Goal: Check status: Check status

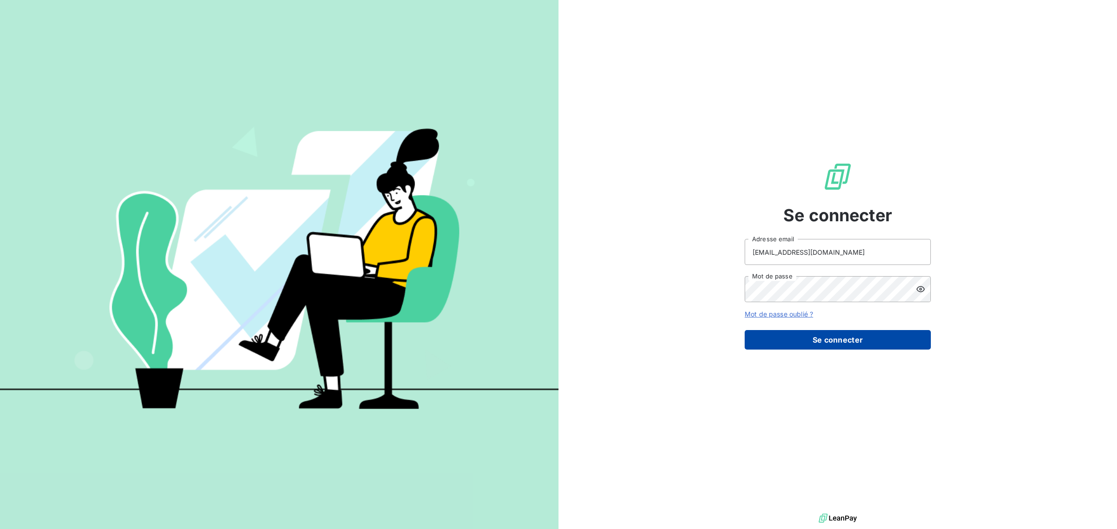
click at [773, 336] on button "Se connecter" at bounding box center [837, 340] width 186 height 20
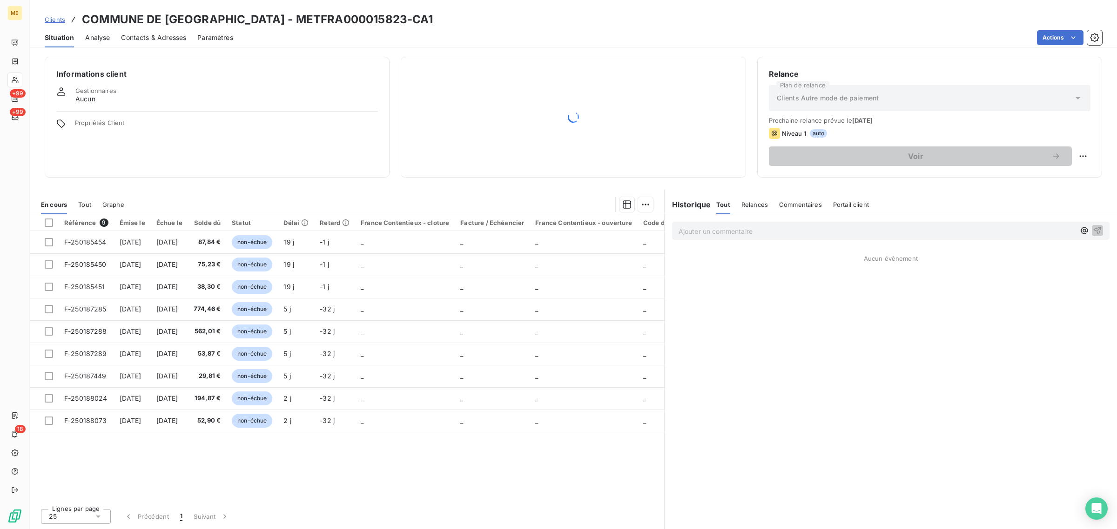
click at [668, 182] on div "Informations client Gestionnaires Aucun Propriétés Client Relance Plan de relan…" at bounding box center [573, 290] width 1087 height 478
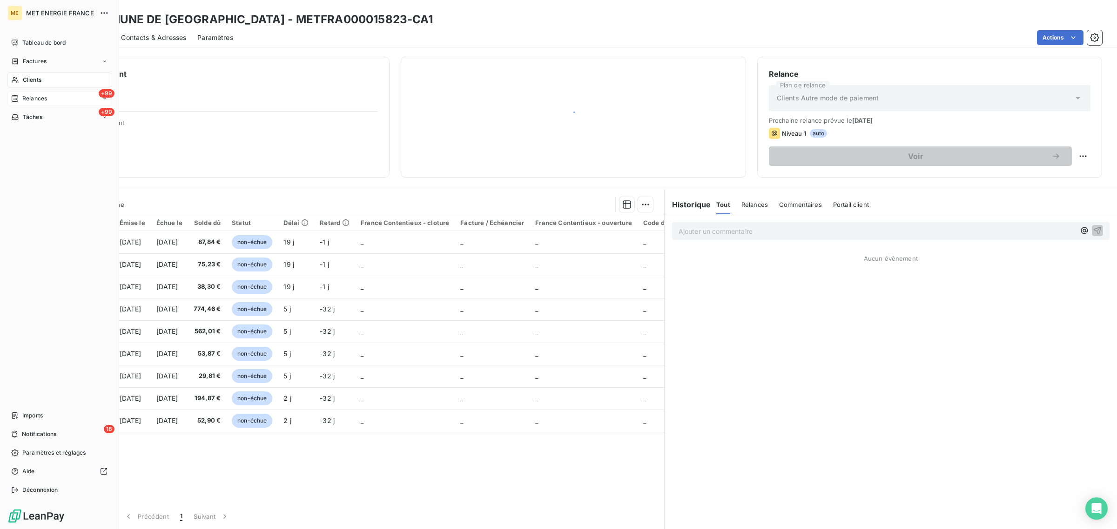
click at [15, 96] on icon at bounding box center [14, 98] width 7 height 7
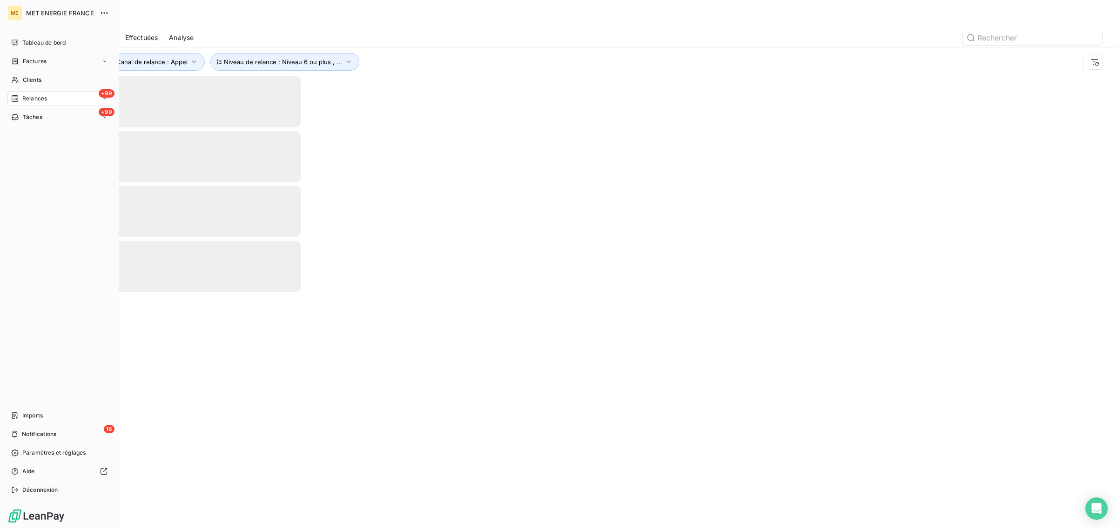
click at [31, 98] on span "Relances" at bounding box center [34, 98] width 25 height 8
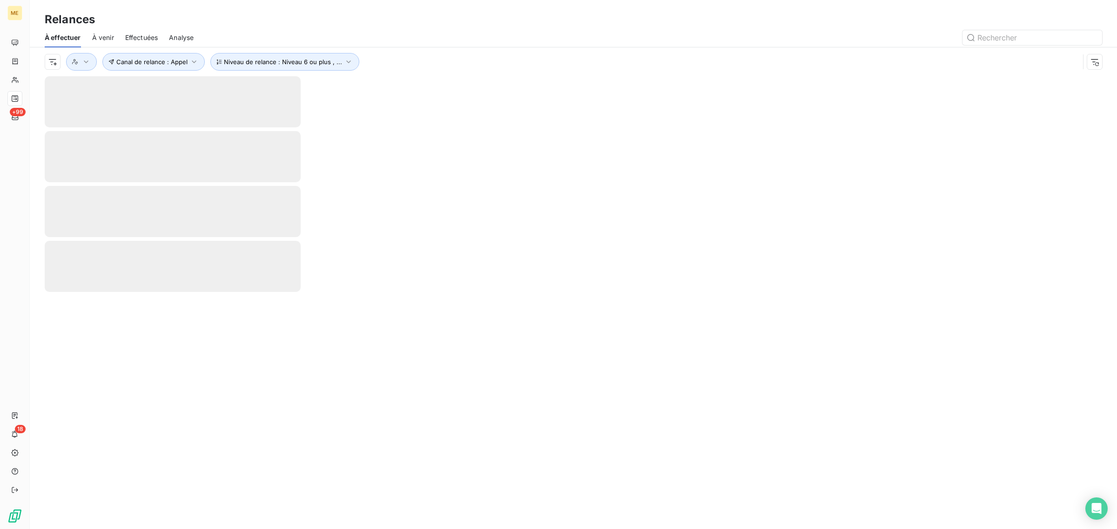
click at [393, 17] on div "Relances" at bounding box center [573, 19] width 1087 height 17
click at [140, 40] on span "Effectuées" at bounding box center [141, 37] width 33 height 9
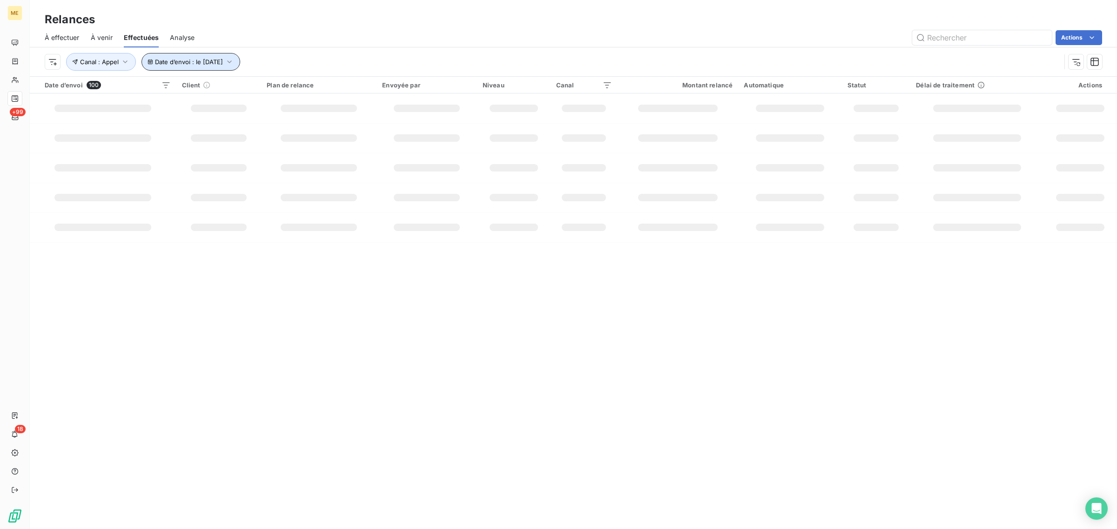
click at [201, 64] on span "Date d’envoi : le 13 oct. 2025" at bounding box center [189, 61] width 68 height 7
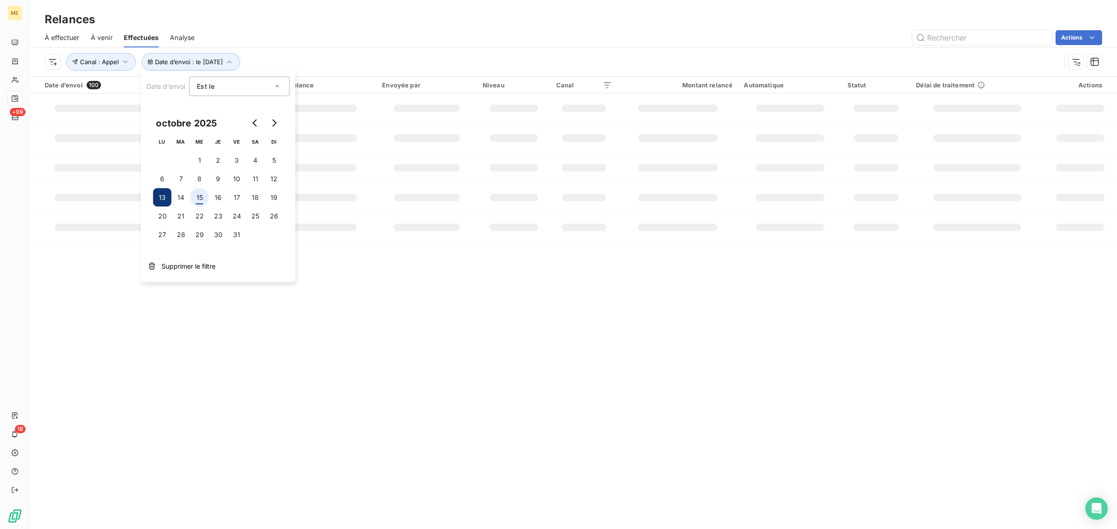
click at [191, 199] on button "15" at bounding box center [199, 197] width 19 height 19
click at [348, 33] on div "Actions" at bounding box center [654, 37] width 896 height 15
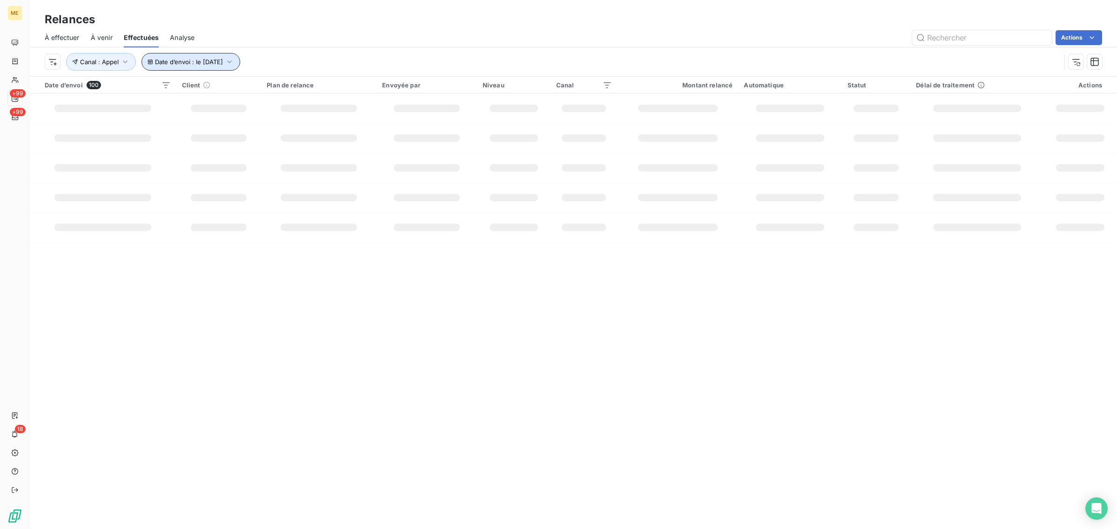
click at [223, 60] on span "Date d’envoi : le 15 oct. 2025" at bounding box center [189, 61] width 68 height 7
click at [181, 191] on button "14" at bounding box center [181, 197] width 19 height 19
click at [371, 14] on div "Relances" at bounding box center [573, 19] width 1087 height 17
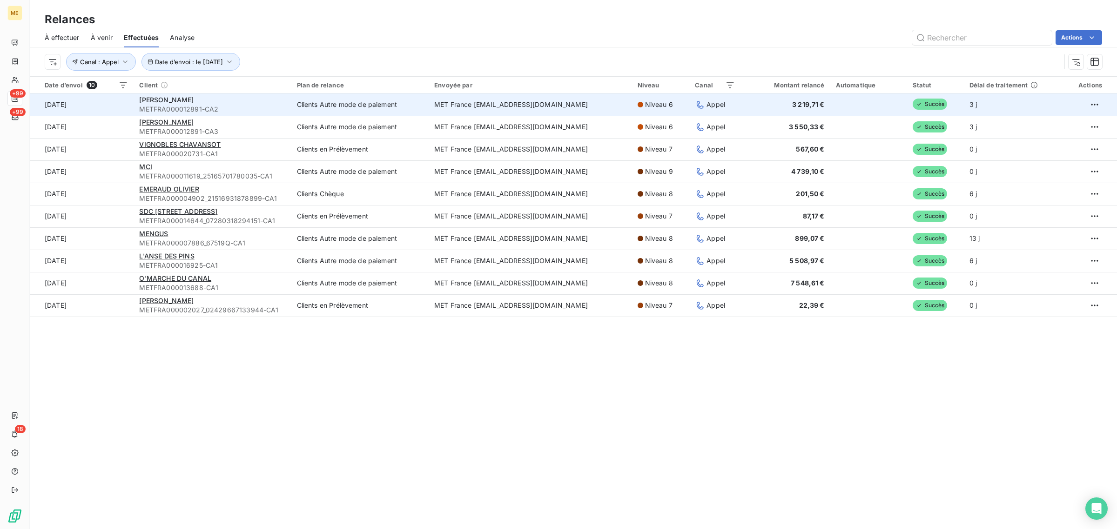
click at [277, 106] on span "METFRA000012891-CA2" at bounding box center [212, 109] width 146 height 9
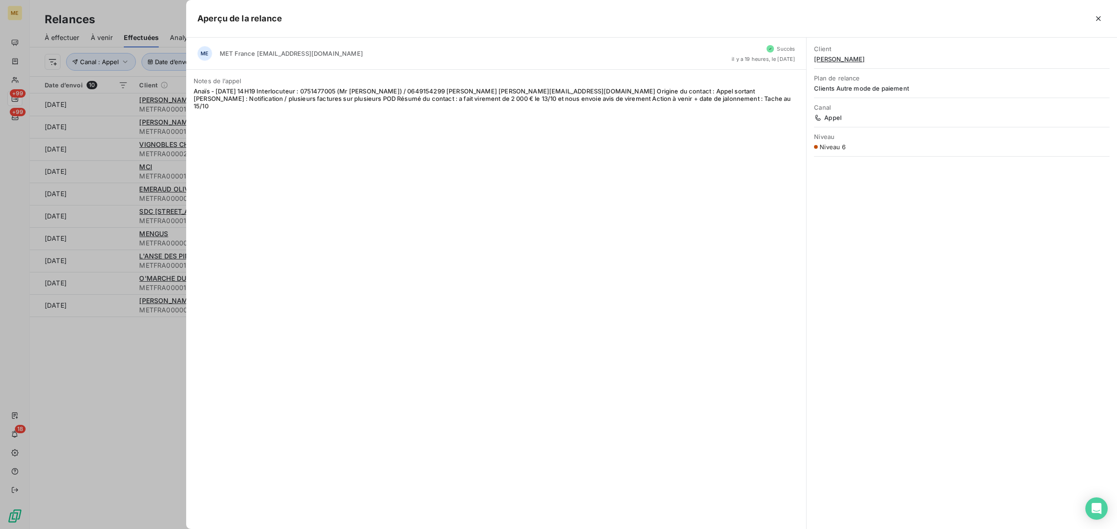
click at [177, 107] on div at bounding box center [558, 264] width 1117 height 529
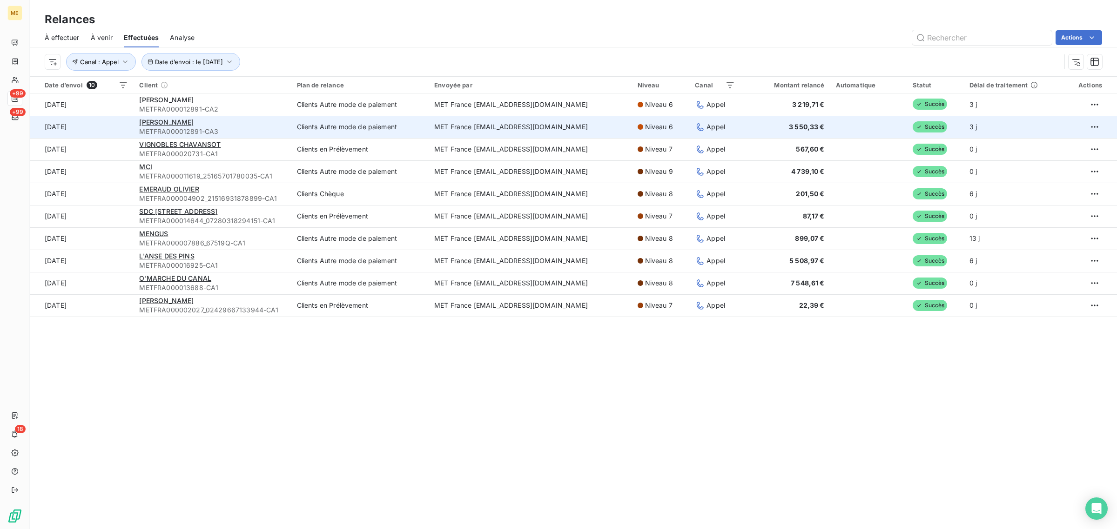
click at [195, 128] on span "METFRA000012891-CA3" at bounding box center [212, 131] width 146 height 9
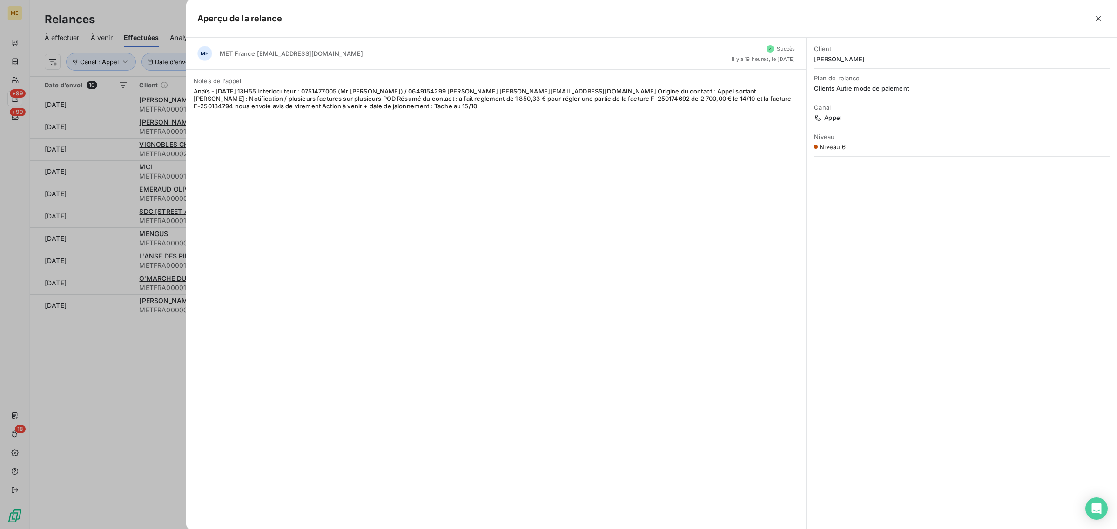
click at [184, 130] on div at bounding box center [558, 264] width 1117 height 529
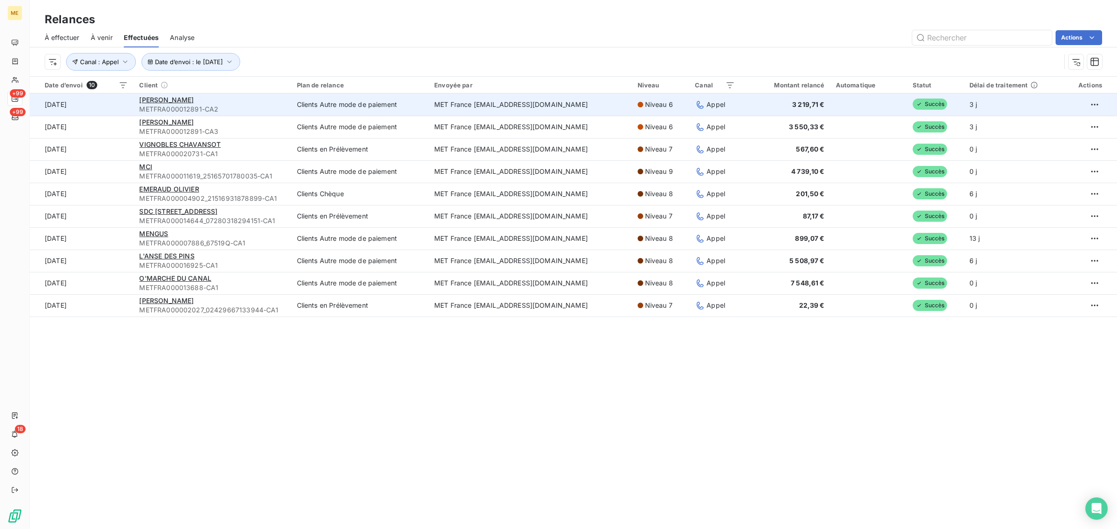
click at [184, 94] on td "OLIVIER METFRA000012891-CA2" at bounding box center [212, 105] width 157 height 22
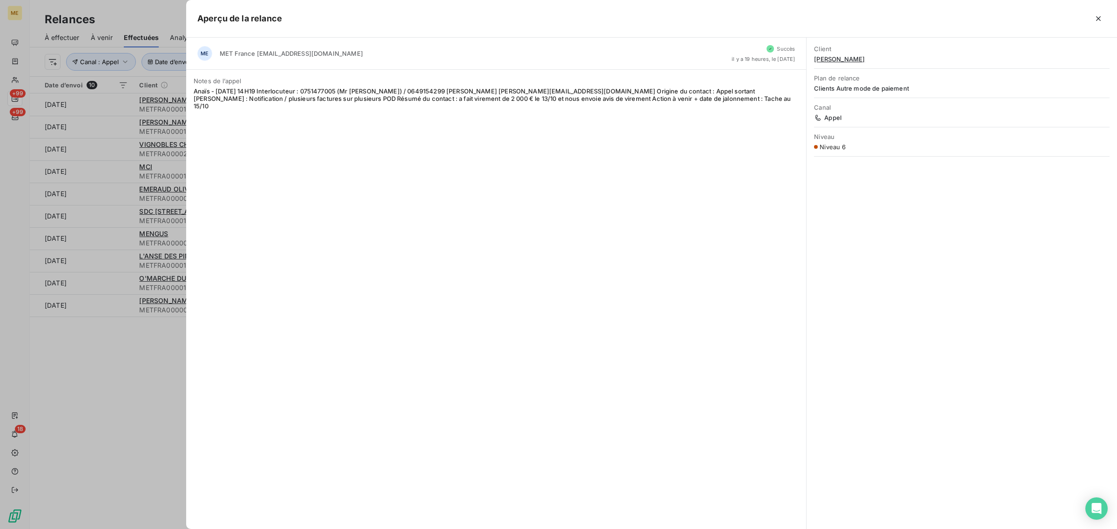
click at [108, 152] on div at bounding box center [558, 264] width 1117 height 529
click at [108, 152] on td "14 oct. 2025" at bounding box center [82, 149] width 104 height 22
click at [108, 152] on div at bounding box center [558, 264] width 1117 height 529
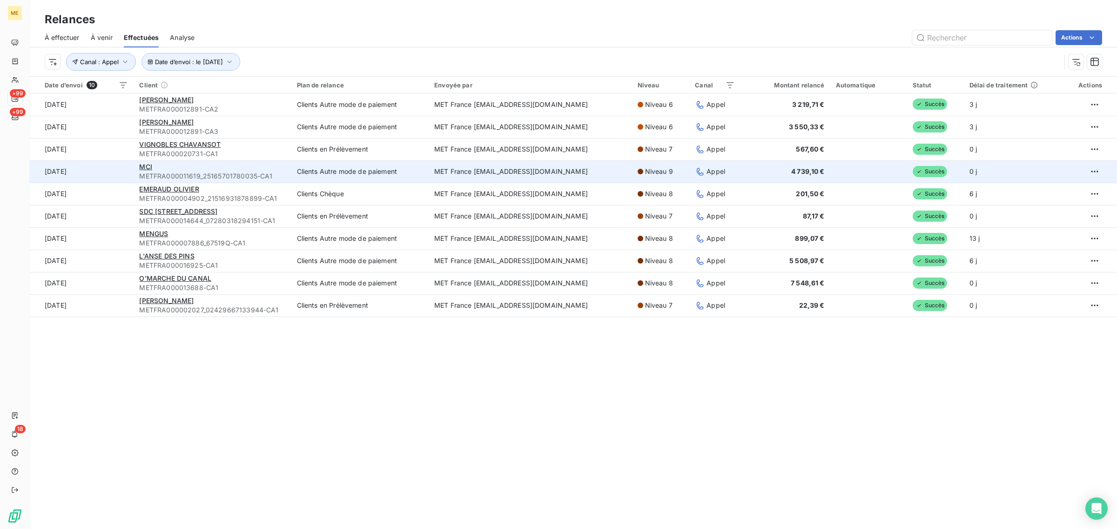
click at [108, 169] on td "14 oct. 2025" at bounding box center [82, 172] width 104 height 22
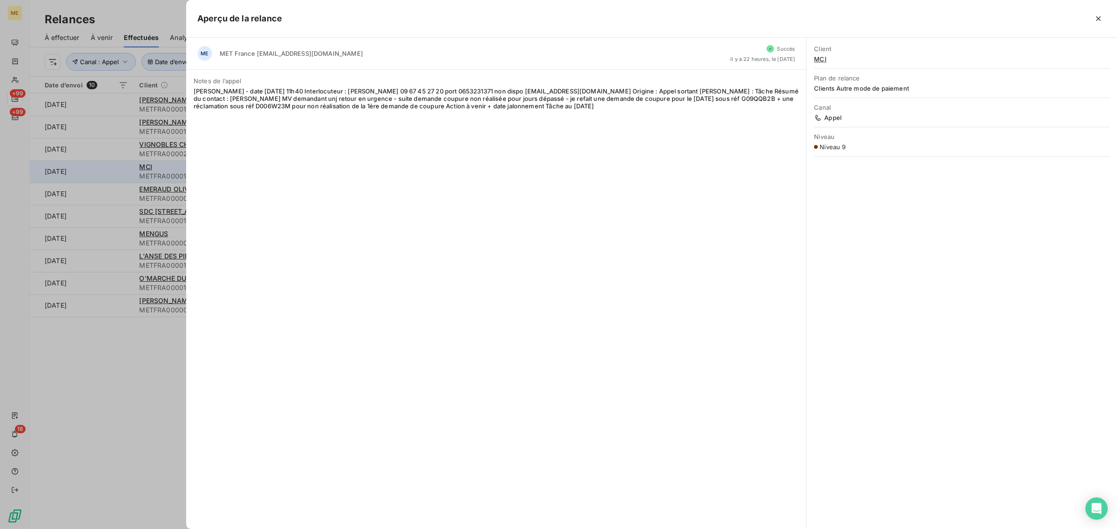
click at [108, 169] on div at bounding box center [558, 264] width 1117 height 529
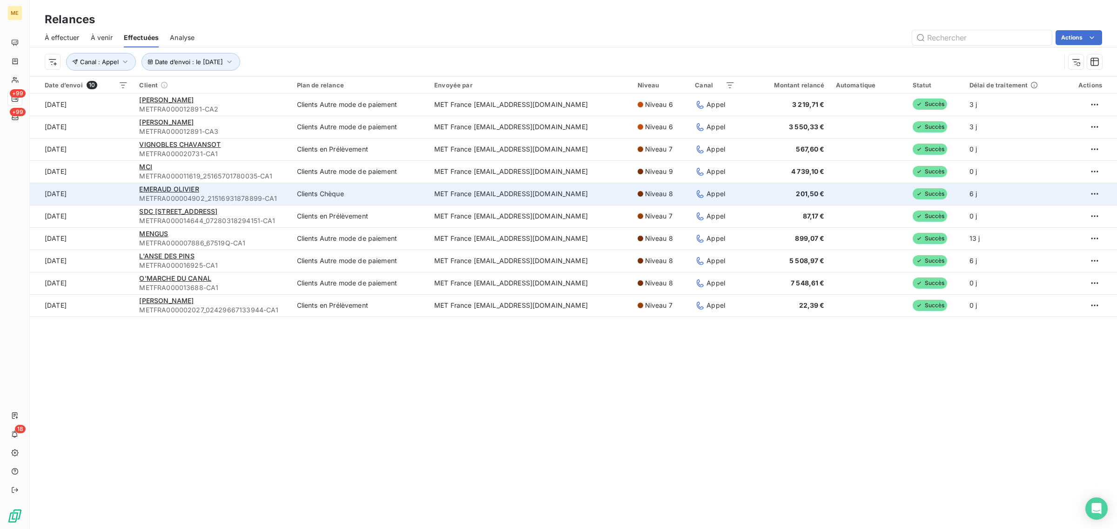
click at [105, 194] on td "14 oct. 2025" at bounding box center [82, 194] width 104 height 22
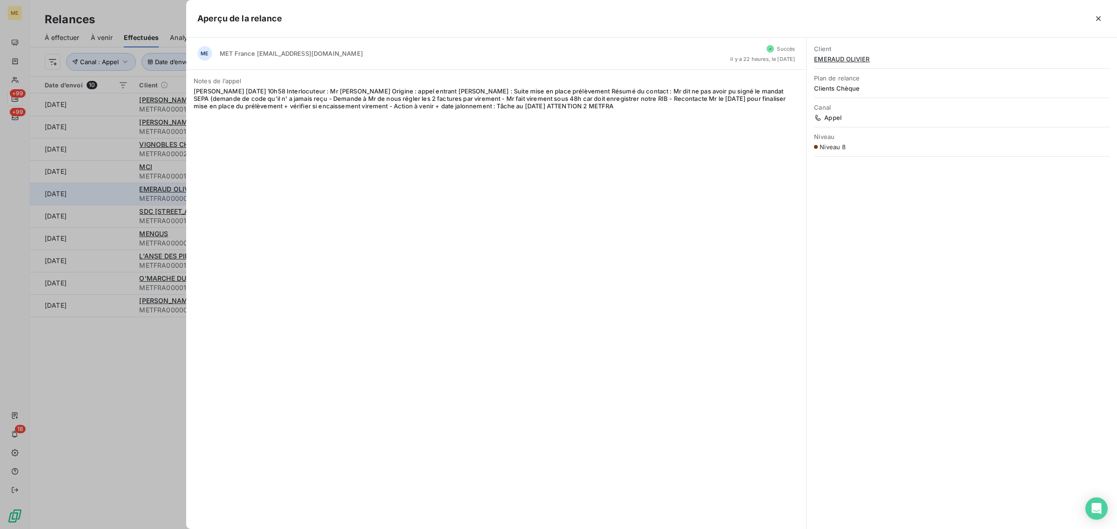
click at [105, 194] on div at bounding box center [558, 264] width 1117 height 529
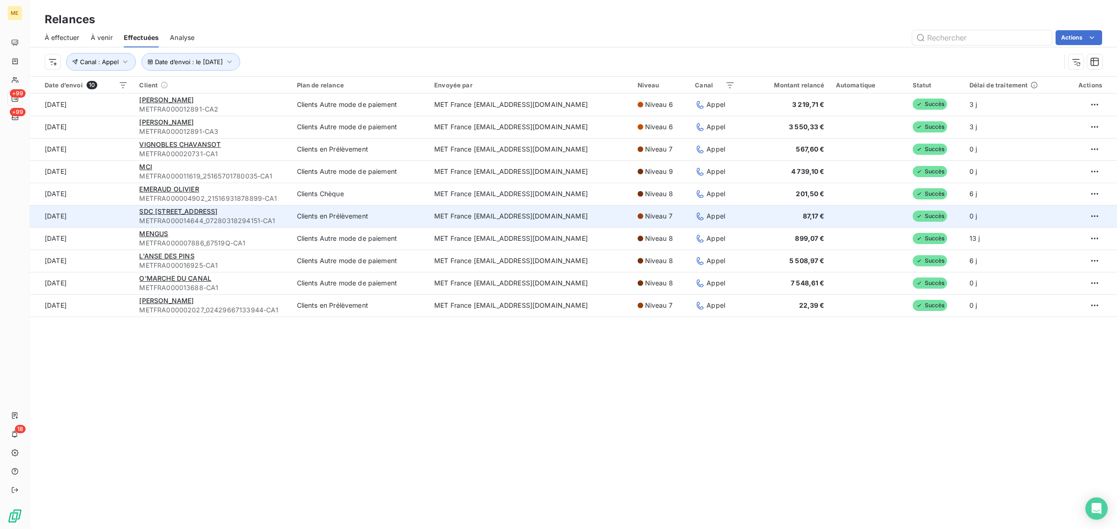
click at [119, 223] on td "14 oct. 2025" at bounding box center [82, 216] width 104 height 22
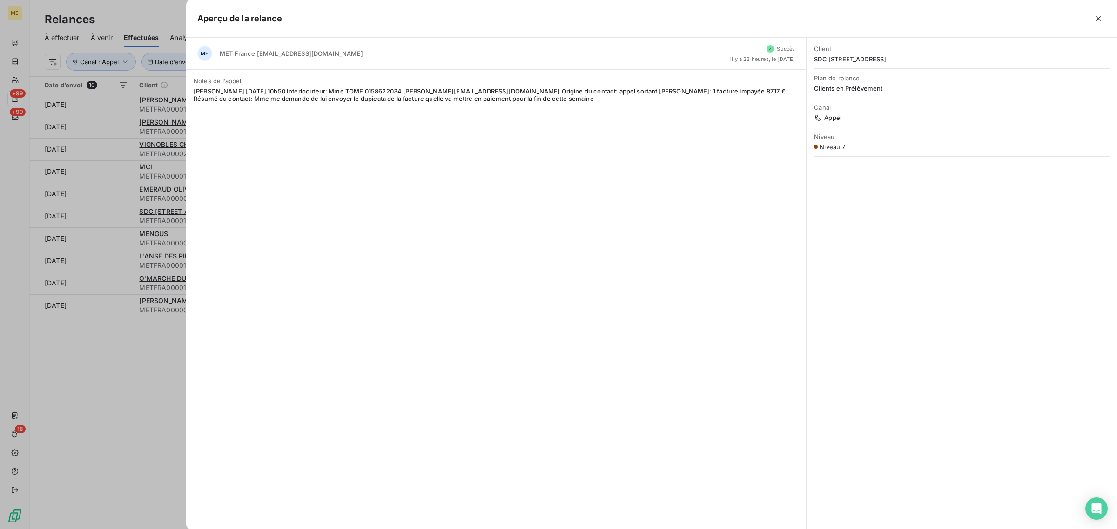
click at [116, 241] on div at bounding box center [558, 264] width 1117 height 529
click at [116, 241] on td "14 oct. 2025" at bounding box center [82, 239] width 104 height 22
click at [112, 258] on div at bounding box center [558, 264] width 1117 height 529
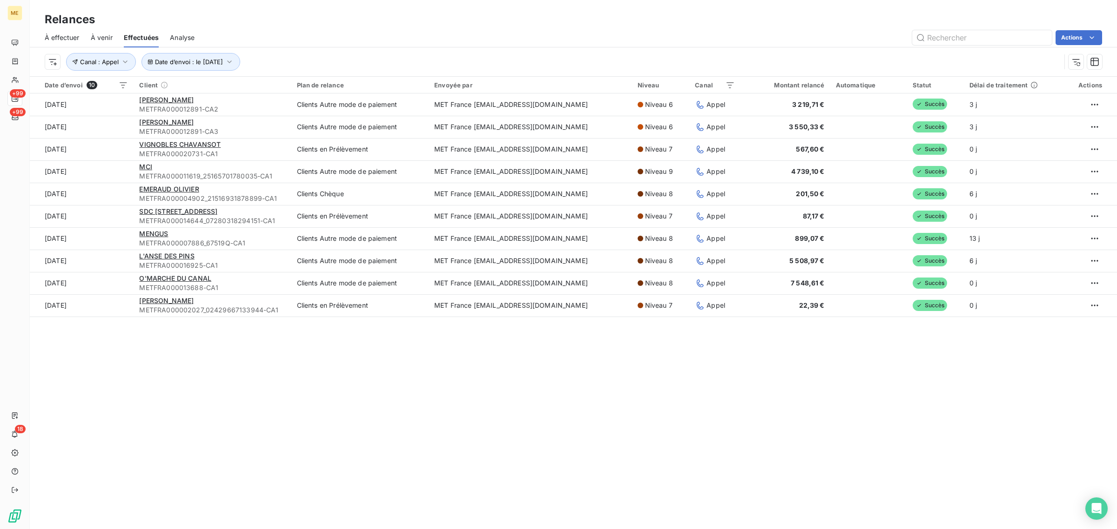
click at [112, 258] on td "14 oct. 2025" at bounding box center [82, 261] width 104 height 22
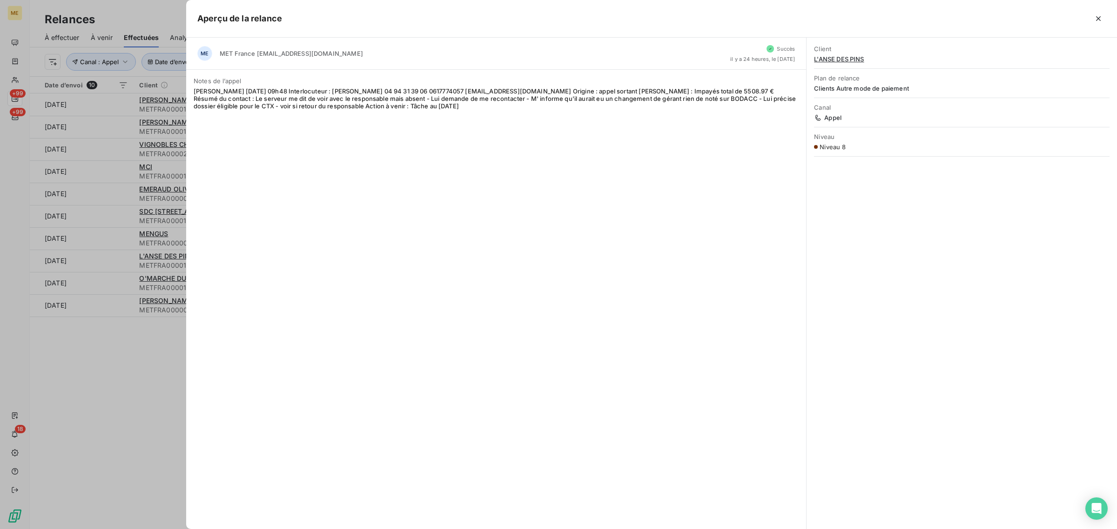
click at [112, 258] on div at bounding box center [558, 264] width 1117 height 529
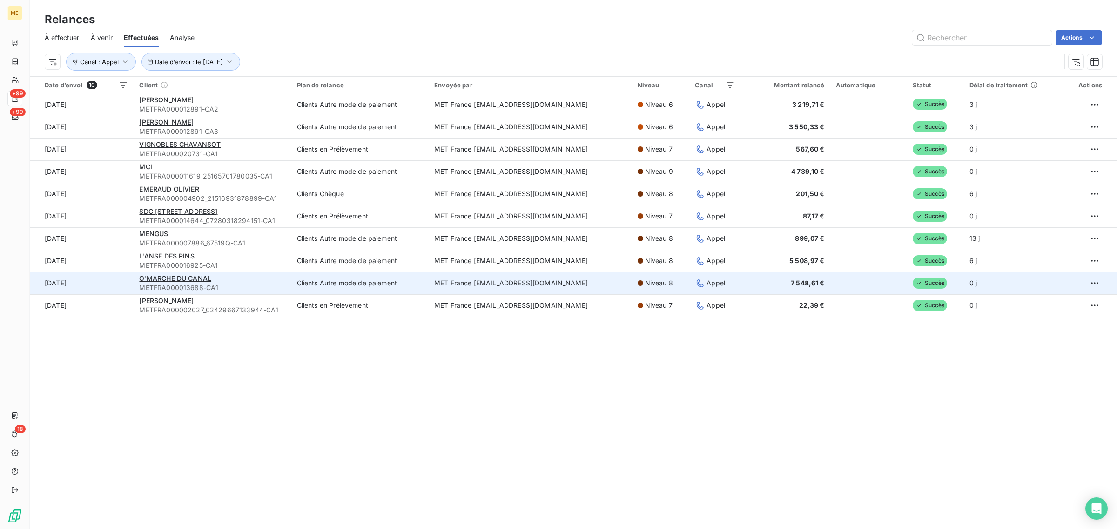
click at [109, 275] on td "14 oct. 2025" at bounding box center [82, 283] width 104 height 22
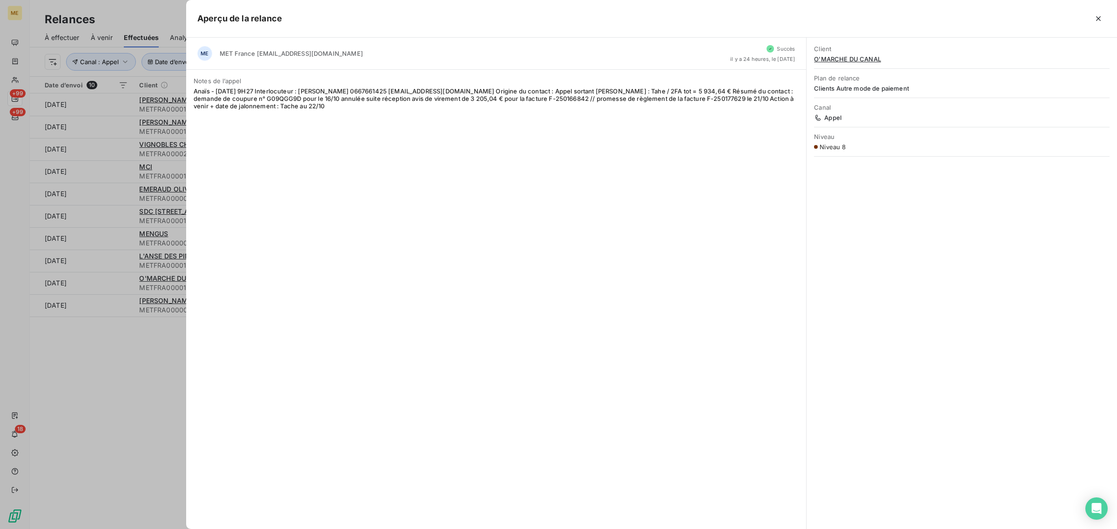
click at [109, 278] on div at bounding box center [558, 264] width 1117 height 529
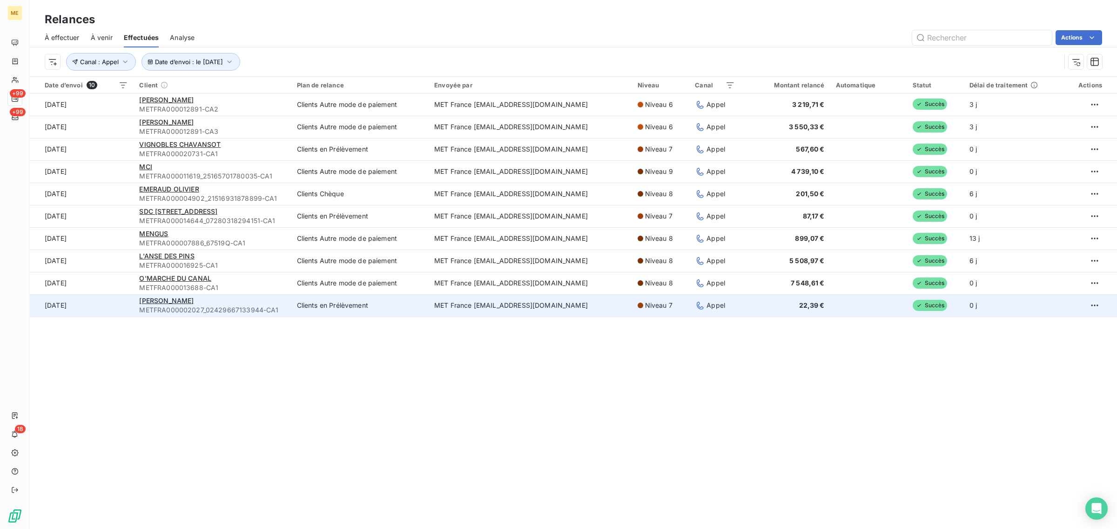
click at [109, 314] on td "14 oct. 2025" at bounding box center [82, 305] width 104 height 22
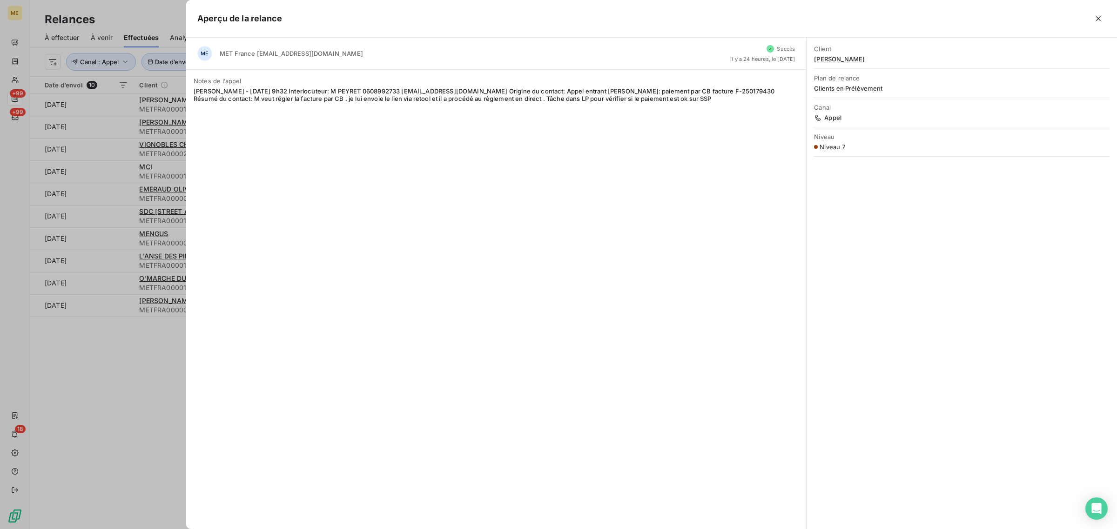
click at [354, 280] on div "ME MET France met-france@recouvrement.met.com Succès il y a 24 heures, le 14 oc…" at bounding box center [496, 284] width 620 height 492
click at [87, 424] on div at bounding box center [558, 264] width 1117 height 529
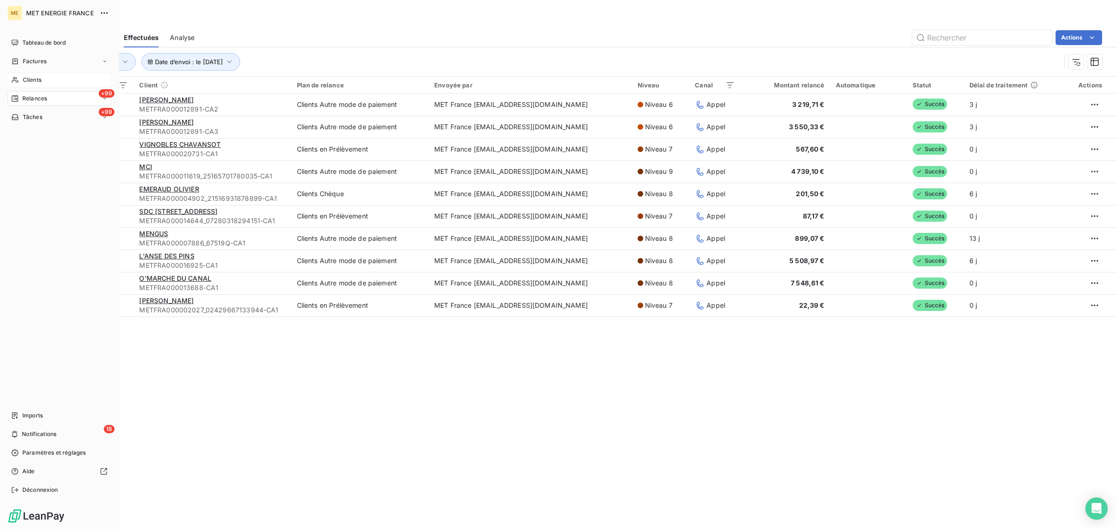
click at [24, 82] on span "Clients" at bounding box center [32, 80] width 19 height 8
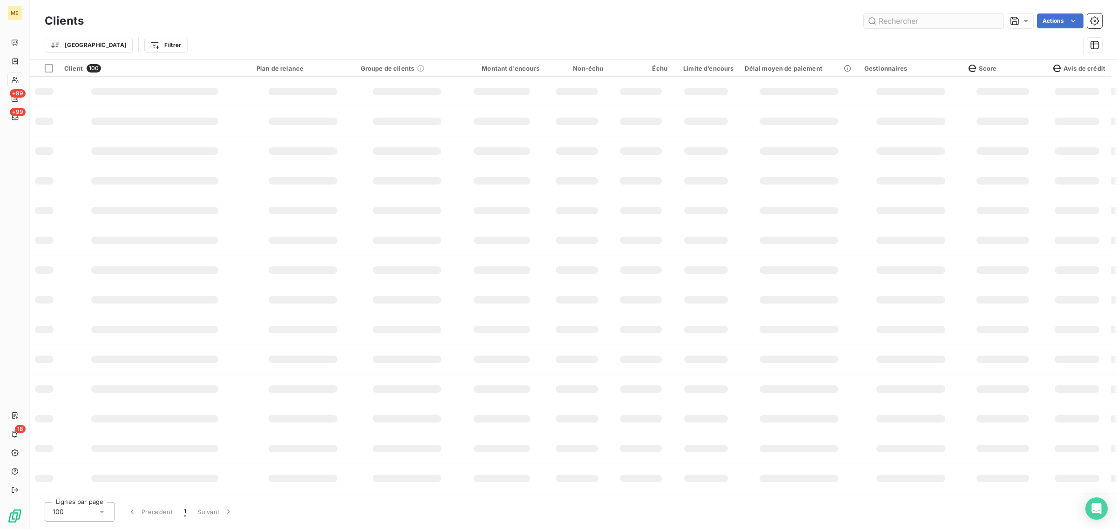
click at [901, 21] on input "text" at bounding box center [933, 20] width 140 height 15
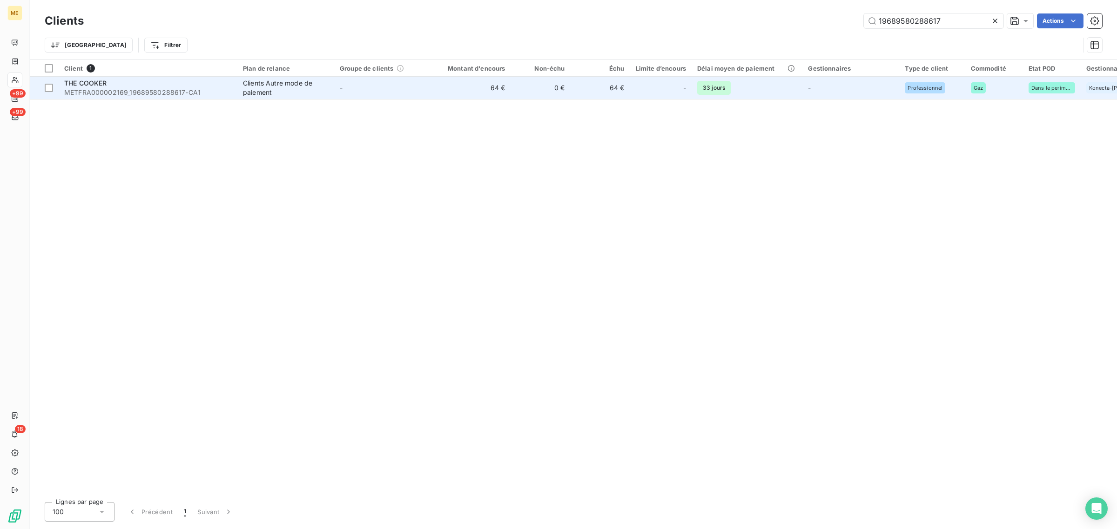
type input "19689580288617"
click at [338, 82] on td "-" at bounding box center [382, 88] width 97 height 22
